Goal: Transaction & Acquisition: Purchase product/service

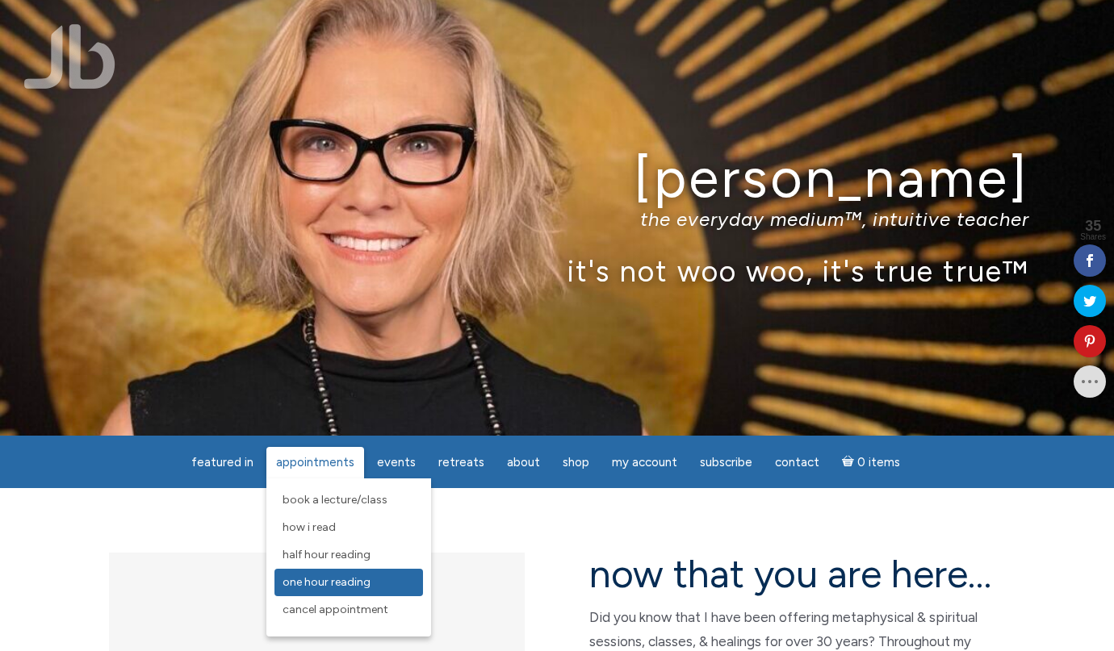
click at [334, 582] on span "One Hour Reading" at bounding box center [326, 582] width 88 height 14
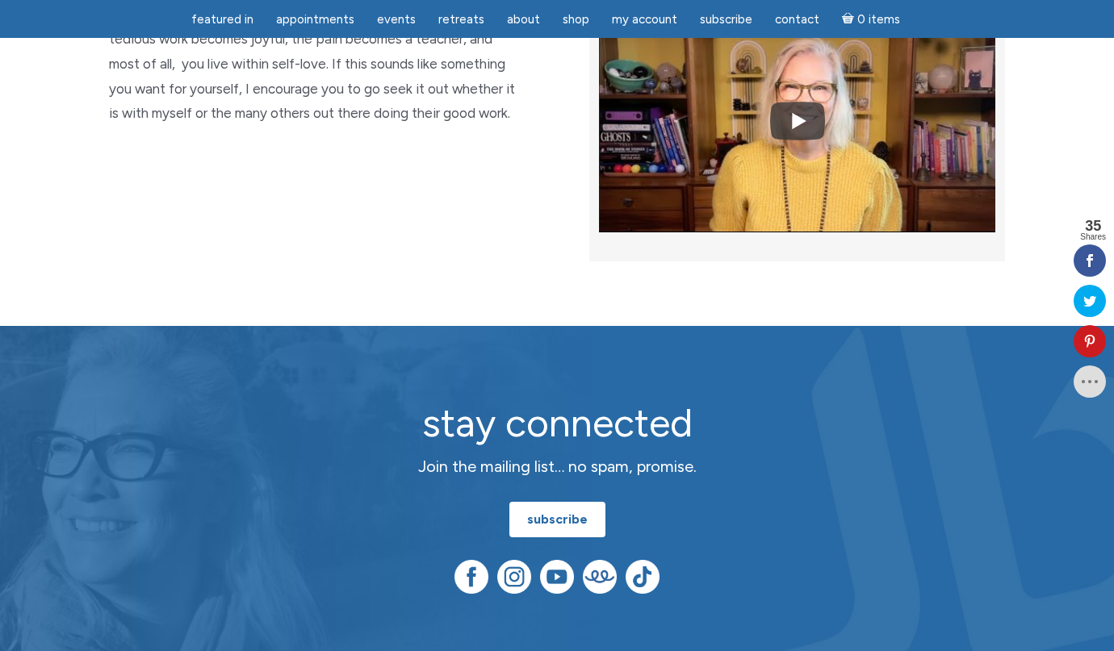
scroll to position [4011, 0]
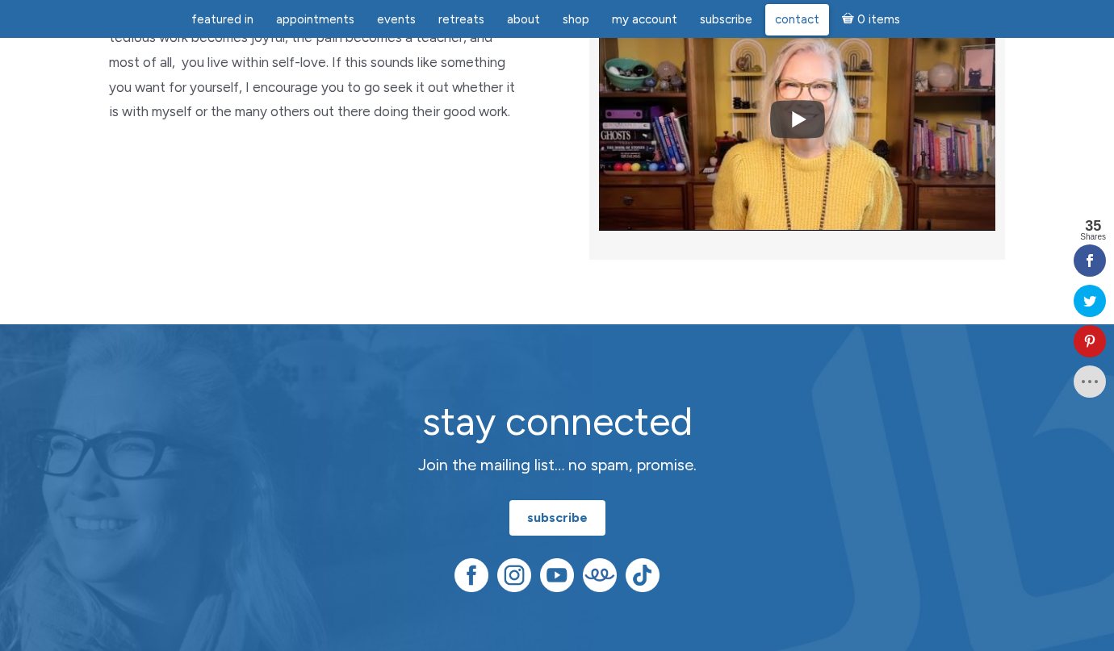
click at [783, 23] on span "Contact" at bounding box center [797, 19] width 44 height 15
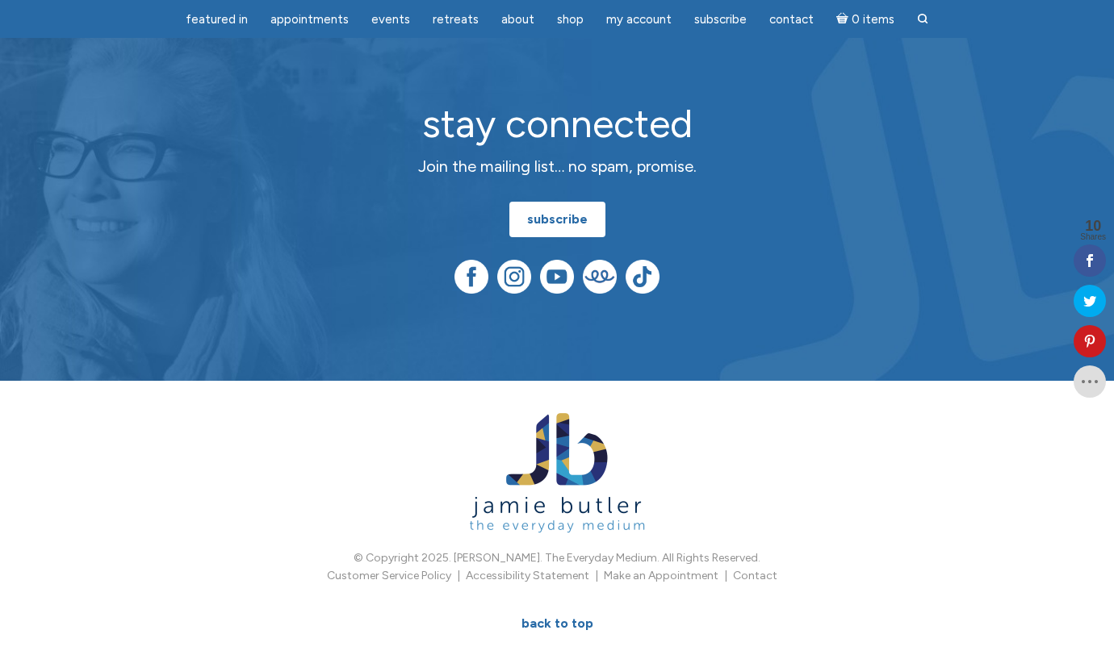
scroll to position [955, 0]
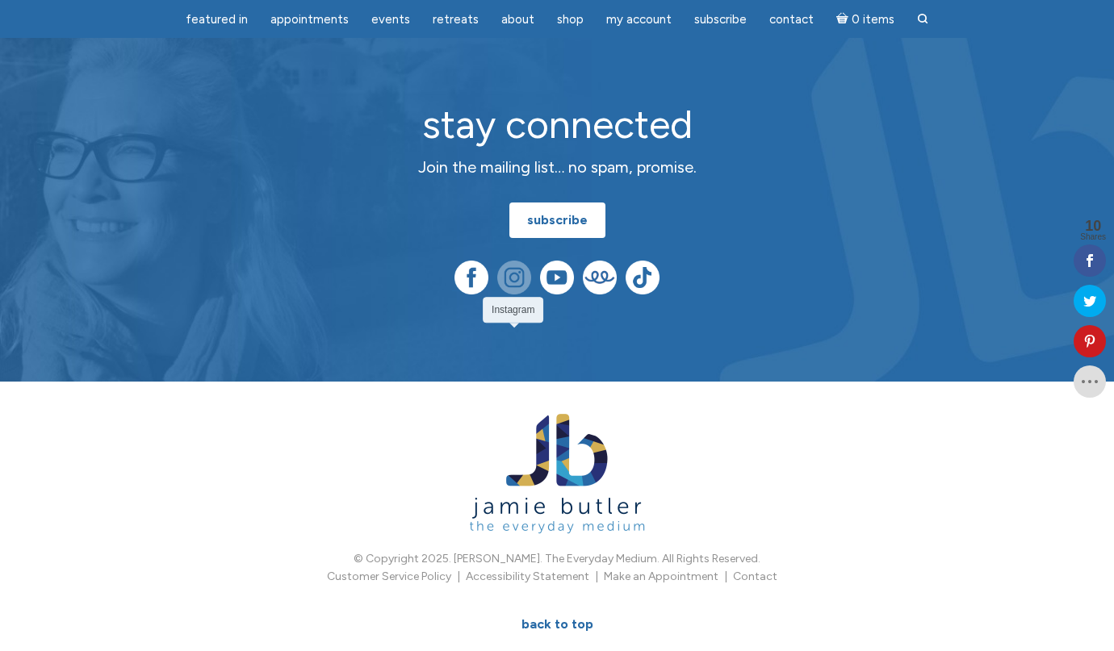
click at [512, 295] on img at bounding box center [514, 278] width 34 height 34
